Goal: Navigation & Orientation: Find specific page/section

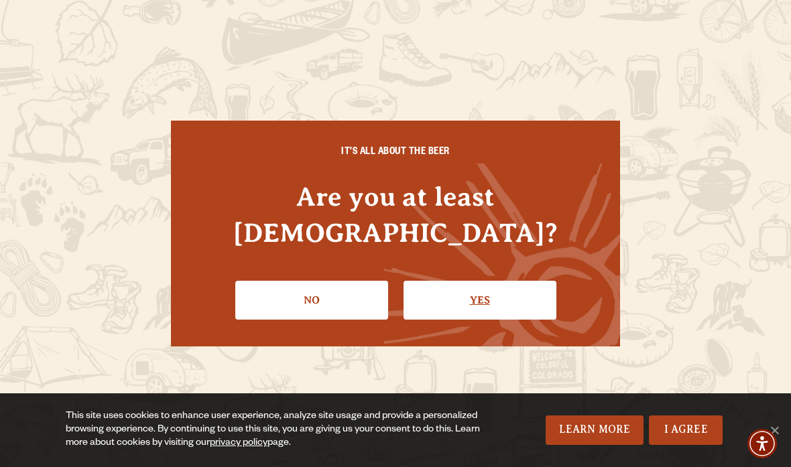
click at [457, 281] on link "Yes" at bounding box center [480, 300] width 153 height 39
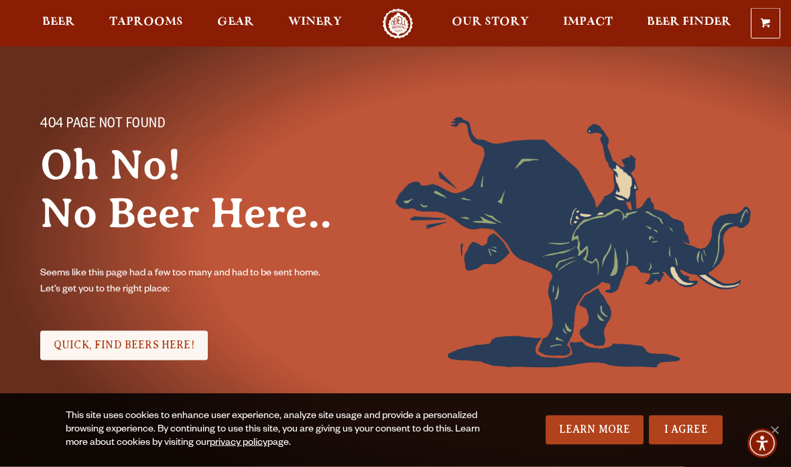
scroll to position [86, 0]
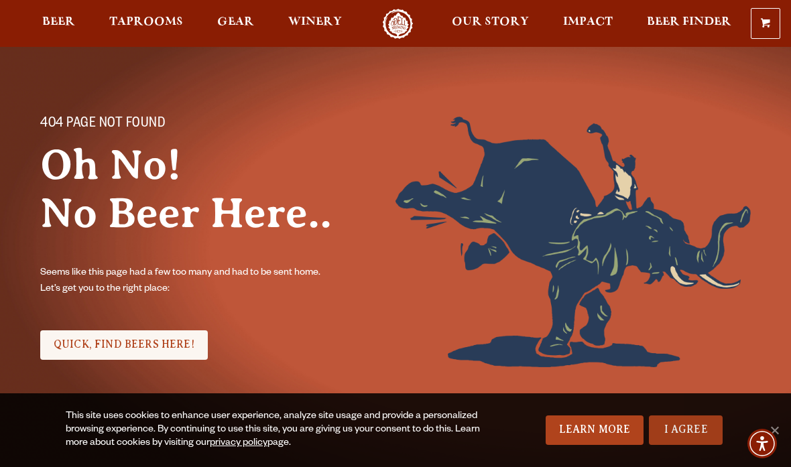
click at [688, 445] on link "I Agree" at bounding box center [686, 431] width 74 height 30
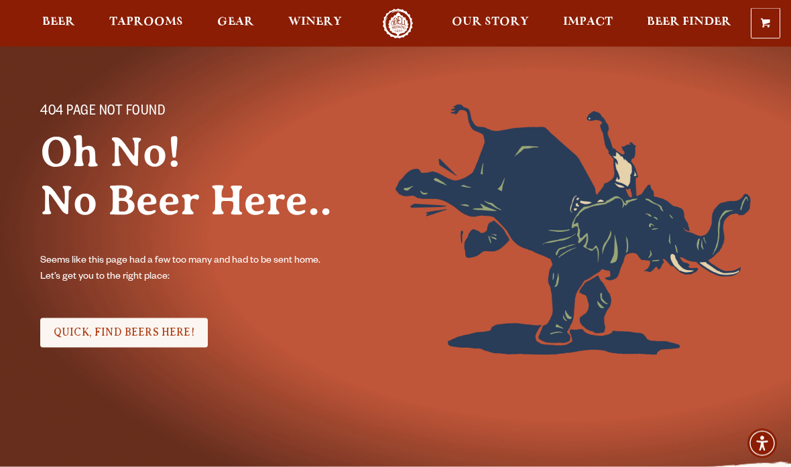
scroll to position [0, 0]
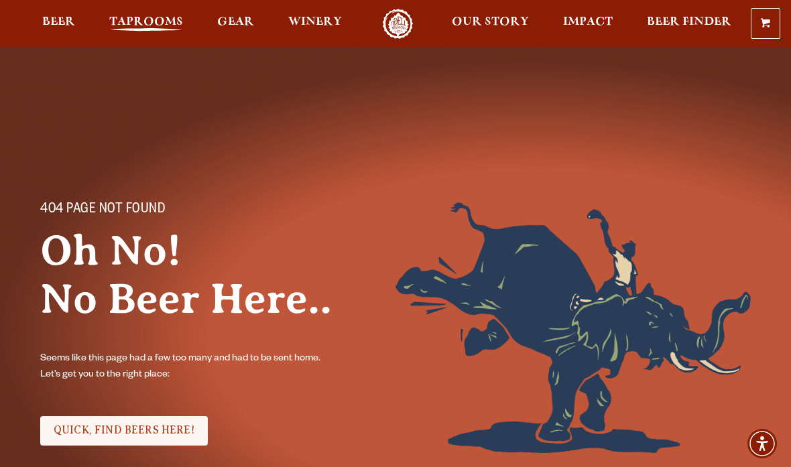
click at [135, 27] on span "Taprooms" at bounding box center [146, 22] width 74 height 11
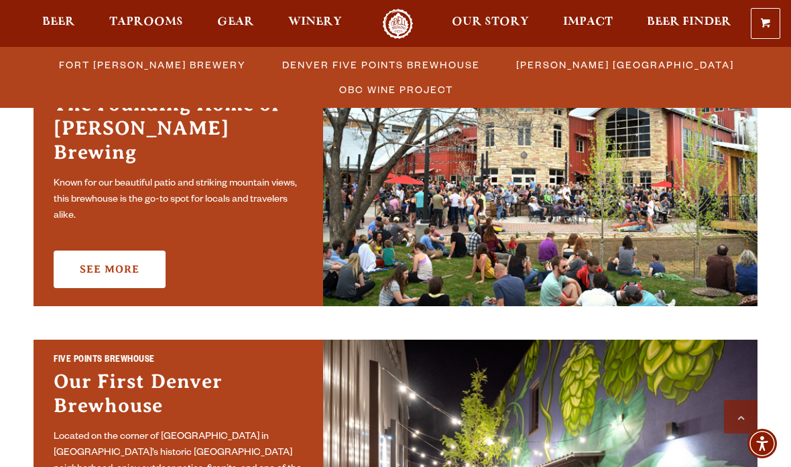
scroll to position [494, 0]
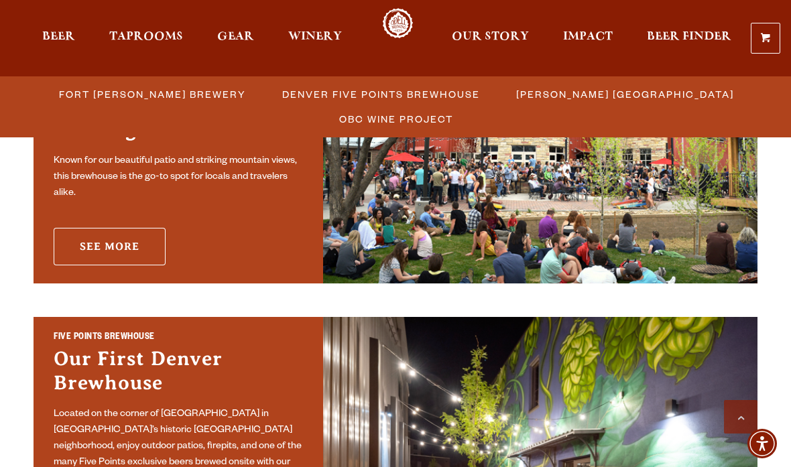
click at [99, 238] on link "See More" at bounding box center [110, 247] width 112 height 38
click at [97, 238] on link "See More" at bounding box center [110, 247] width 112 height 38
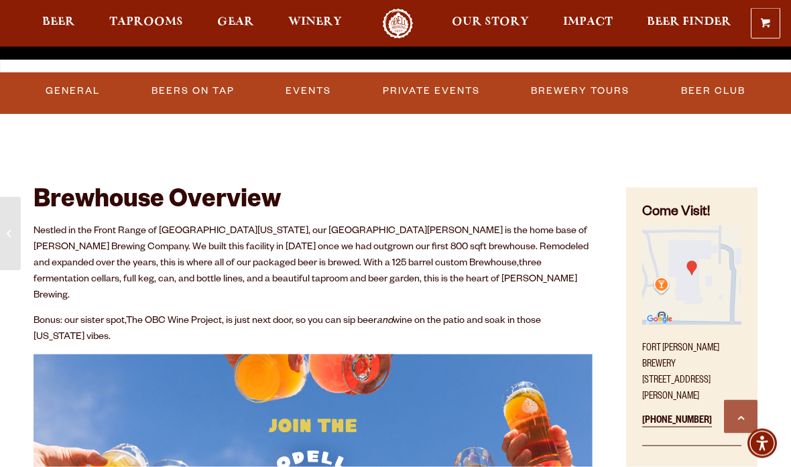
scroll to position [346, 0]
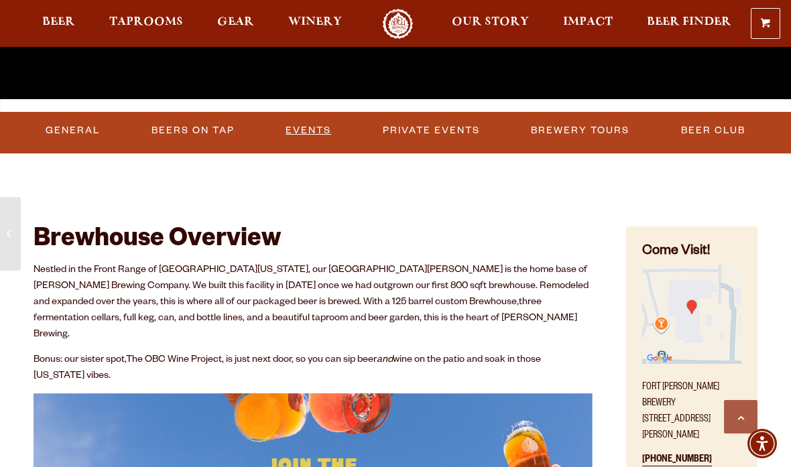
click at [321, 126] on link "Events" at bounding box center [308, 130] width 56 height 31
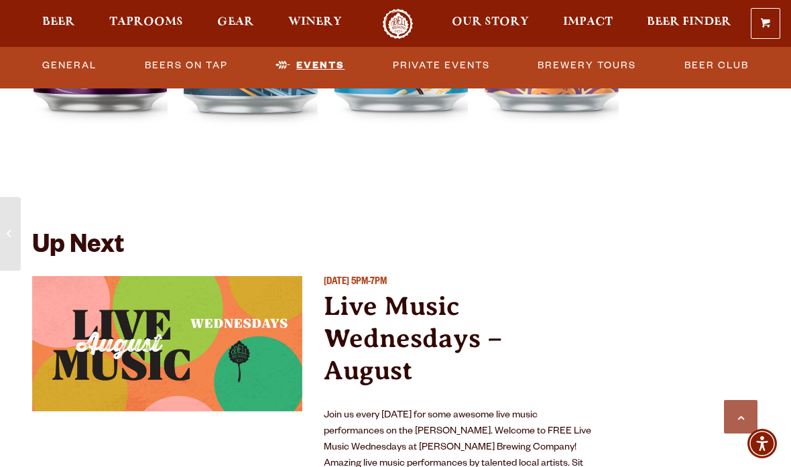
scroll to position [4784, 0]
